Goal: Information Seeking & Learning: Learn about a topic

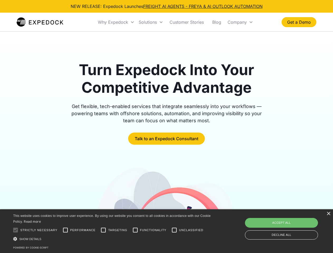
click at [116, 22] on div "Why Expedock" at bounding box center [113, 22] width 30 height 5
click at [151, 22] on div "Solutions" at bounding box center [148, 22] width 18 height 5
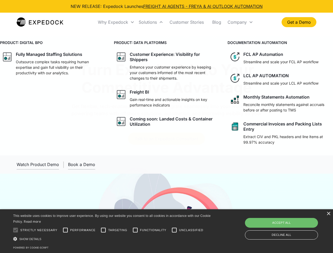
click at [240, 22] on div "Company" at bounding box center [237, 22] width 19 height 5
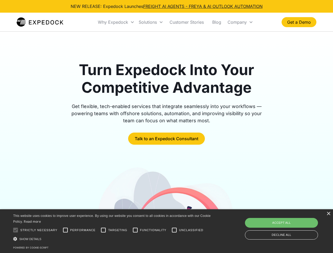
click at [16, 230] on div at bounding box center [15, 230] width 11 height 11
click at [65, 230] on input "Performance" at bounding box center [65, 230] width 11 height 11
checkbox input "true"
click at [103, 230] on input "Targeting" at bounding box center [103, 230] width 11 height 11
checkbox input "true"
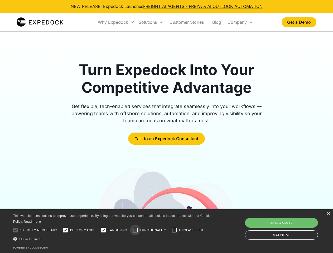
click at [135, 230] on input "Functionality" at bounding box center [135, 230] width 11 height 11
checkbox input "true"
click at [174, 230] on input "Unclassified" at bounding box center [174, 230] width 11 height 11
checkbox input "true"
click at [113, 239] on div "Show details Hide details" at bounding box center [112, 239] width 199 height 6
